Goal: Task Accomplishment & Management: Manage account settings

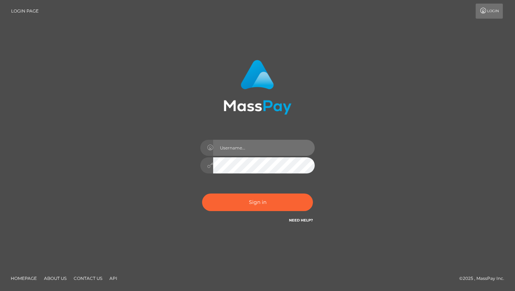
click at [259, 149] on input "text" at bounding box center [264, 148] width 102 height 16
type input "[EMAIL_ADDRESS][DOMAIN_NAME]"
click at [210, 163] on icon at bounding box center [210, 165] width 6 height 6
click at [211, 163] on icon at bounding box center [210, 165] width 6 height 6
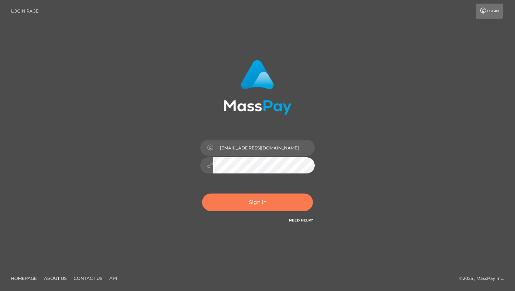
click at [232, 199] on button "Sign in" at bounding box center [257, 202] width 111 height 18
click at [238, 202] on button "Sign in" at bounding box center [257, 202] width 111 height 18
click at [238, 201] on button "Sign in" at bounding box center [257, 202] width 111 height 18
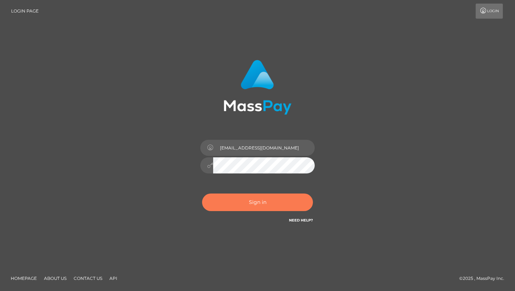
click at [239, 201] on button "Sign in" at bounding box center [257, 202] width 111 height 18
click at [240, 201] on button "Sign in" at bounding box center [257, 202] width 111 height 18
click at [241, 201] on button "Sign in" at bounding box center [257, 202] width 111 height 18
click at [245, 201] on button "Sign in" at bounding box center [257, 202] width 111 height 18
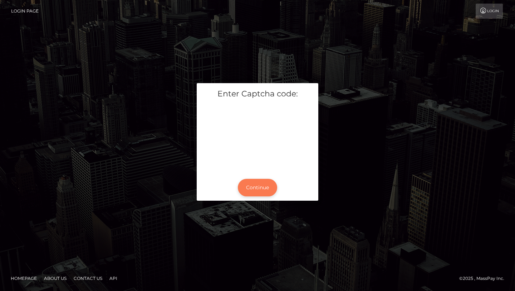
click at [272, 186] on button "Continue" at bounding box center [257, 188] width 39 height 18
click at [271, 184] on button "Continue" at bounding box center [257, 188] width 39 height 18
click at [255, 190] on button "Continue" at bounding box center [257, 188] width 39 height 18
click at [255, 189] on button "Continue" at bounding box center [257, 188] width 39 height 18
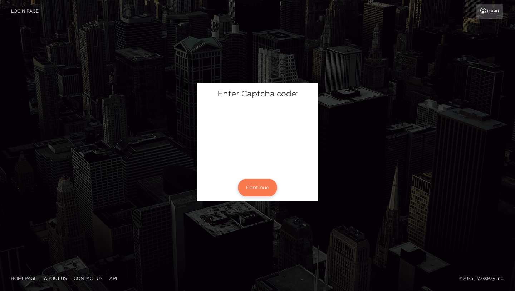
click at [255, 189] on button "Continue" at bounding box center [257, 188] width 39 height 18
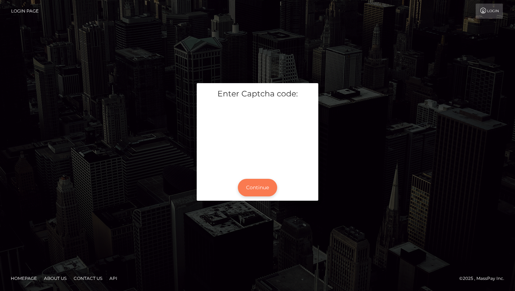
click at [255, 189] on button "Continue" at bounding box center [257, 188] width 39 height 18
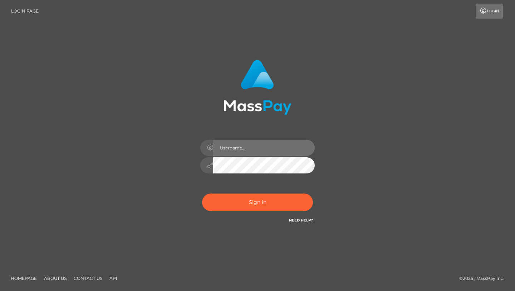
click at [237, 146] on input "text" at bounding box center [264, 148] width 102 height 16
type input "[EMAIL_ADDRESS][DOMAIN_NAME]"
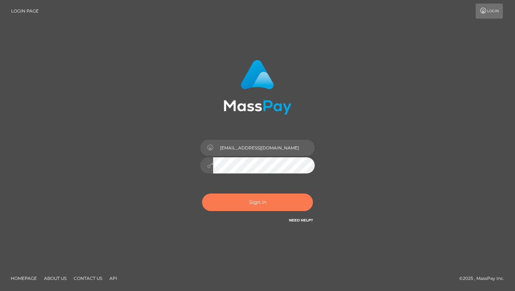
click at [262, 203] on button "Sign in" at bounding box center [257, 202] width 111 height 18
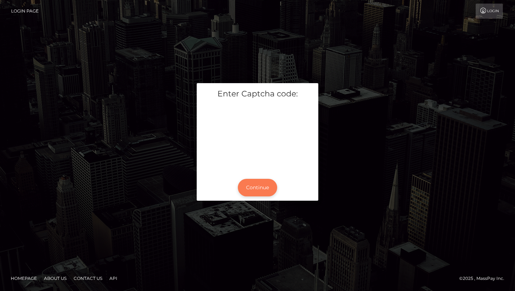
drag, startPoint x: 253, startPoint y: 188, endPoint x: 257, endPoint y: 186, distance: 4.7
click at [253, 188] on button "Continue" at bounding box center [257, 188] width 39 height 18
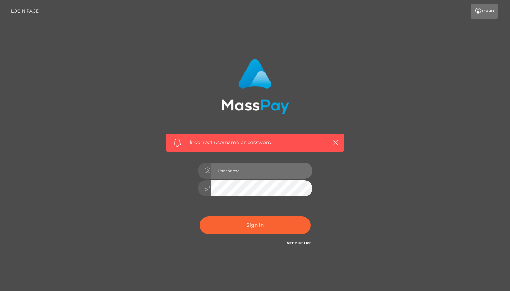
click at [240, 169] on input "text" at bounding box center [262, 170] width 102 height 16
type input "nitishverma212155@gmail.com"
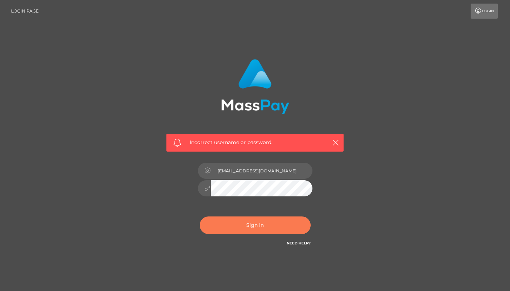
click at [249, 223] on button "Sign in" at bounding box center [255, 225] width 111 height 18
click at [277, 227] on button "Sign in" at bounding box center [255, 225] width 111 height 18
click at [252, 224] on button "Sign in" at bounding box center [255, 225] width 111 height 18
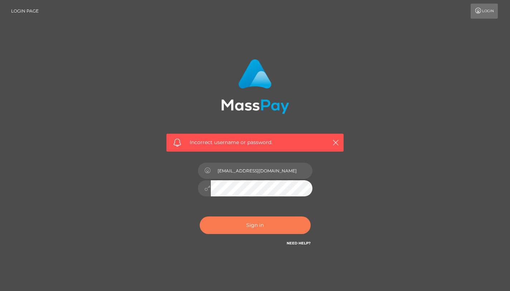
click at [252, 223] on button "Sign in" at bounding box center [255, 225] width 111 height 18
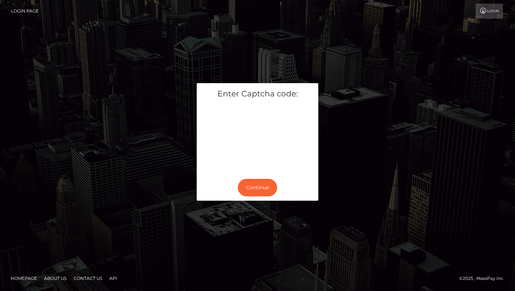
click at [497, 13] on link "Login" at bounding box center [489, 11] width 27 height 15
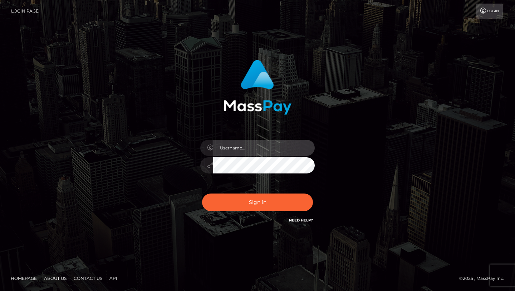
click at [253, 146] on input "text" at bounding box center [264, 148] width 102 height 16
type input "nitishverma212155@gmail.com"
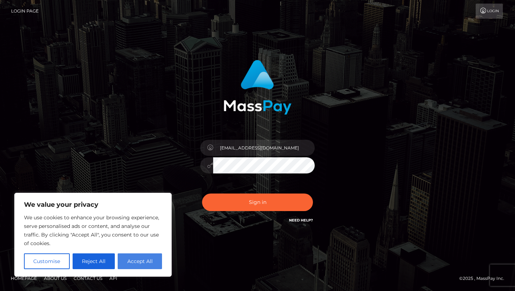
click at [129, 261] on button "Accept All" at bounding box center [140, 261] width 44 height 16
checkbox input "true"
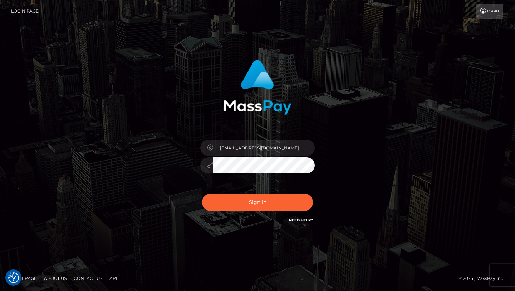
click at [291, 190] on div "Sign in Need Help?" at bounding box center [257, 205] width 125 height 32
click at [289, 200] on button "Sign in" at bounding box center [257, 202] width 111 height 18
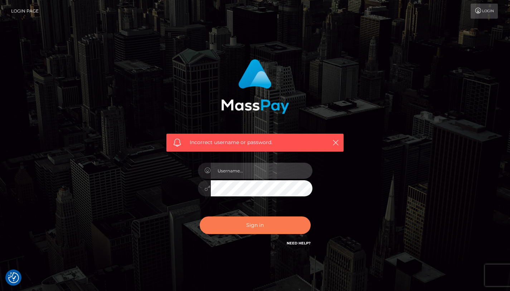
type input "[EMAIL_ADDRESS][DOMAIN_NAME]"
click at [263, 223] on button "Sign in" at bounding box center [255, 225] width 111 height 18
type input "[EMAIL_ADDRESS][DOMAIN_NAME]"
click at [260, 219] on button "Sign in" at bounding box center [255, 225] width 111 height 18
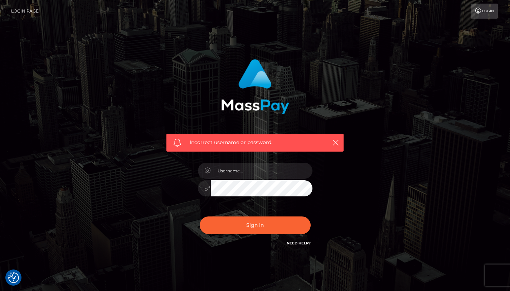
checkbox input "true"
type input "[EMAIL_ADDRESS][DOMAIN_NAME]"
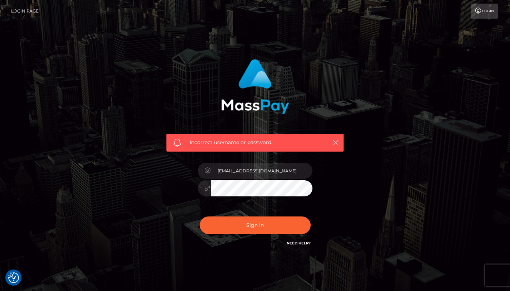
click at [335, 145] on icon "button" at bounding box center [335, 142] width 7 height 7
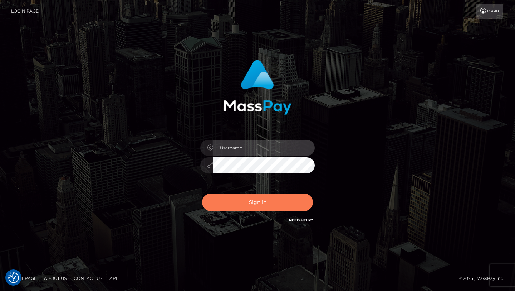
type input "[EMAIL_ADDRESS][DOMAIN_NAME]"
click at [224, 199] on button "Sign in" at bounding box center [257, 202] width 111 height 18
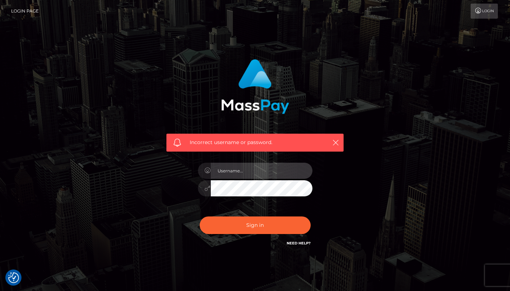
type input "[EMAIL_ADDRESS][DOMAIN_NAME]"
click at [293, 243] on link "Need Help?" at bounding box center [299, 242] width 24 height 5
